Goal: Information Seeking & Learning: Check status

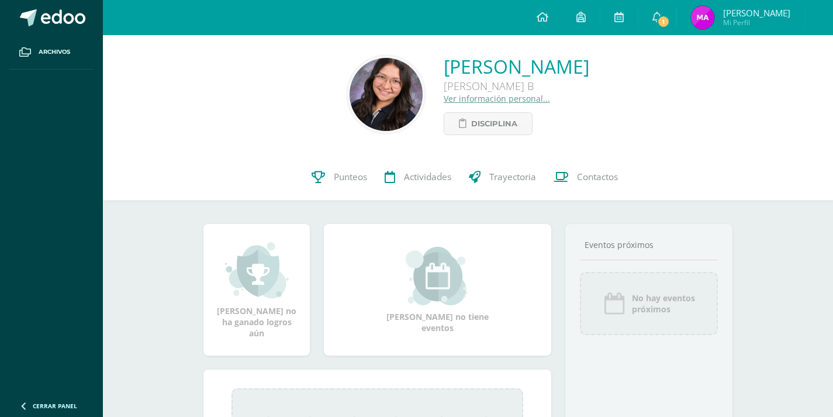
click at [308, 162] on link "Punteos" at bounding box center [339, 177] width 73 height 47
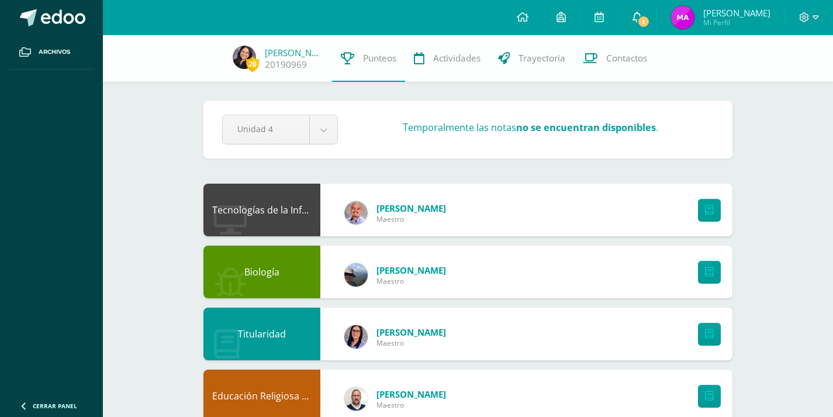
click at [656, 28] on link "1" at bounding box center [637, 17] width 37 height 35
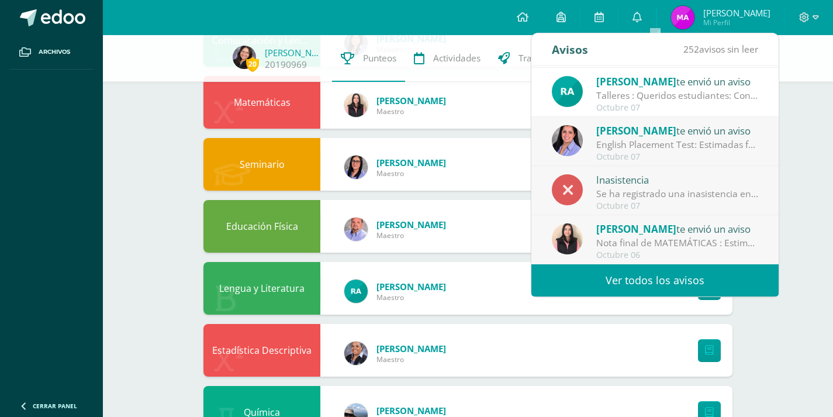
scroll to position [128, 0]
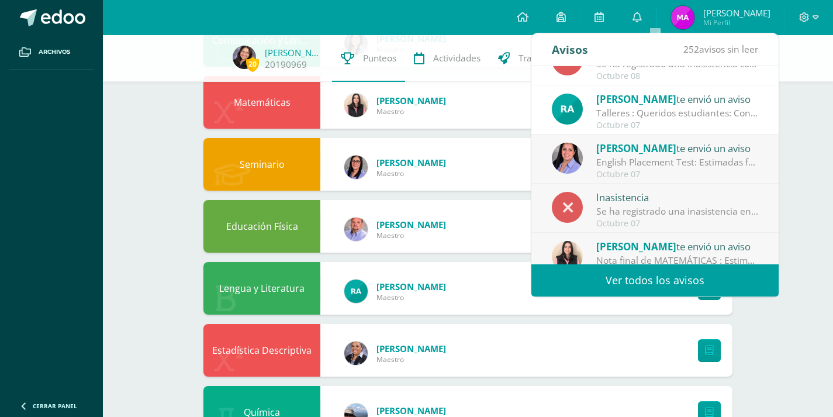
click at [644, 274] on link "Ver todos los avisos" at bounding box center [655, 280] width 247 height 32
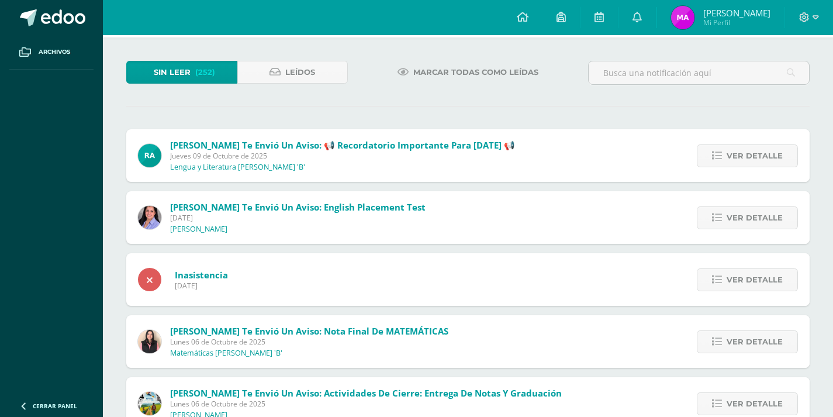
scroll to position [51, 0]
click at [254, 68] on link "Leídos" at bounding box center [292, 71] width 111 height 23
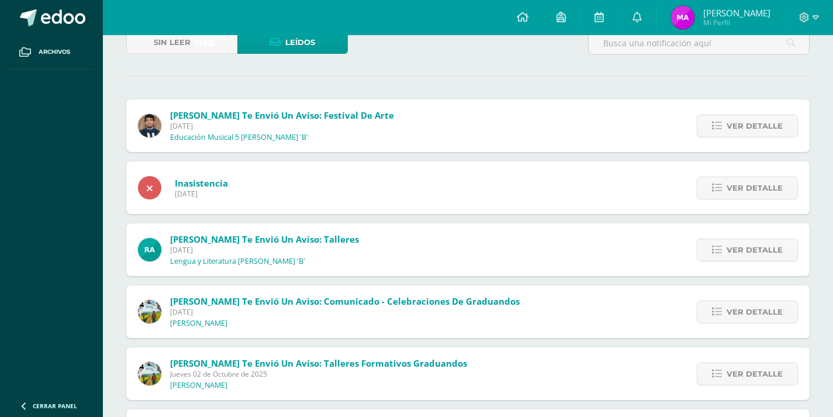
scroll to position [85, 0]
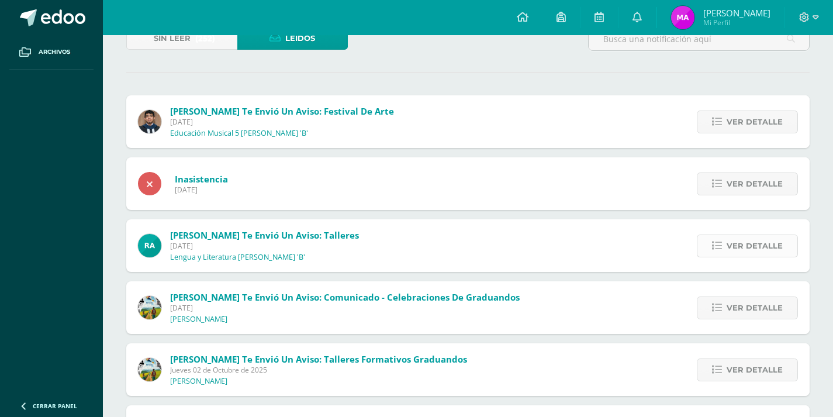
click at [739, 256] on span "Ver detalle" at bounding box center [755, 246] width 56 height 22
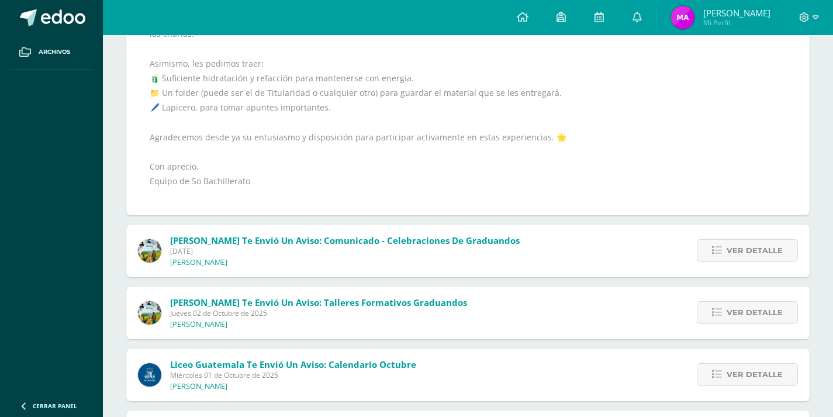
scroll to position [432, 0]
click at [738, 308] on span "Ver detalle" at bounding box center [755, 312] width 56 height 22
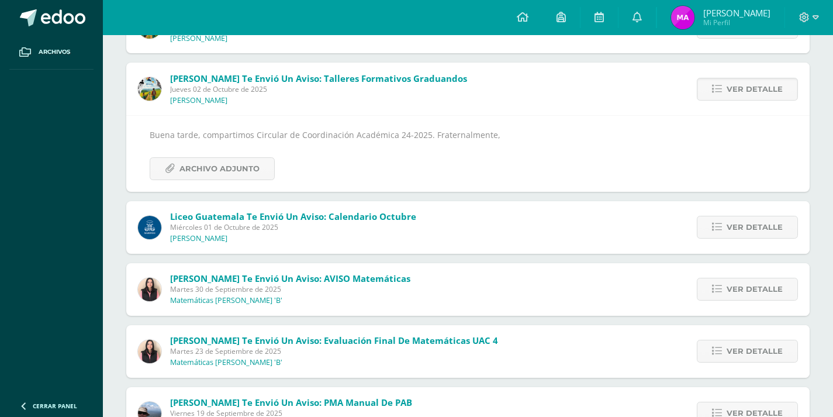
scroll to position [369, 0]
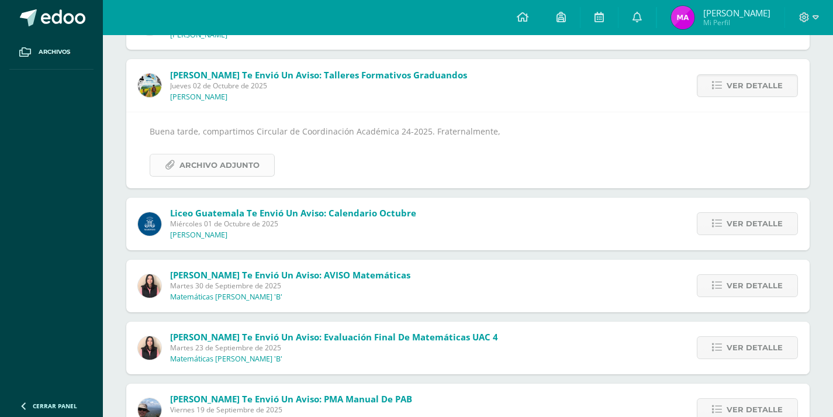
click at [235, 170] on span "Archivo Adjunto" at bounding box center [220, 165] width 80 height 22
